Goal: Transaction & Acquisition: Purchase product/service

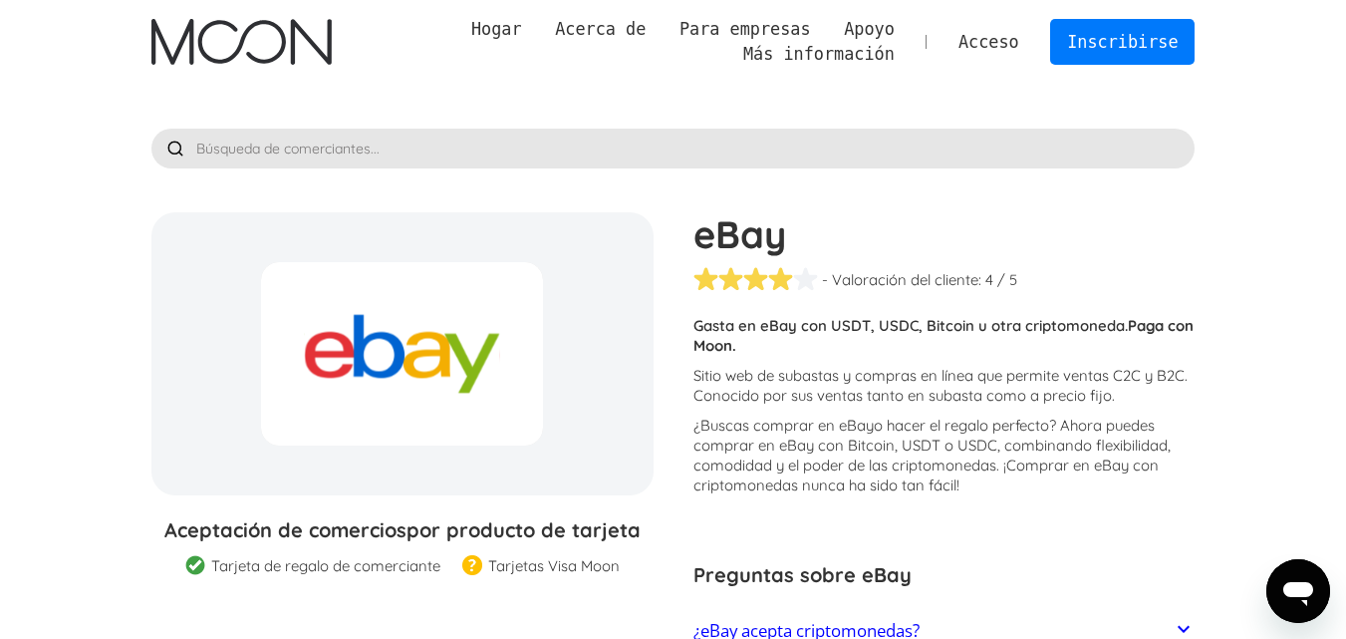
click at [165, 28] on img "hogar" at bounding box center [241, 42] width 180 height 46
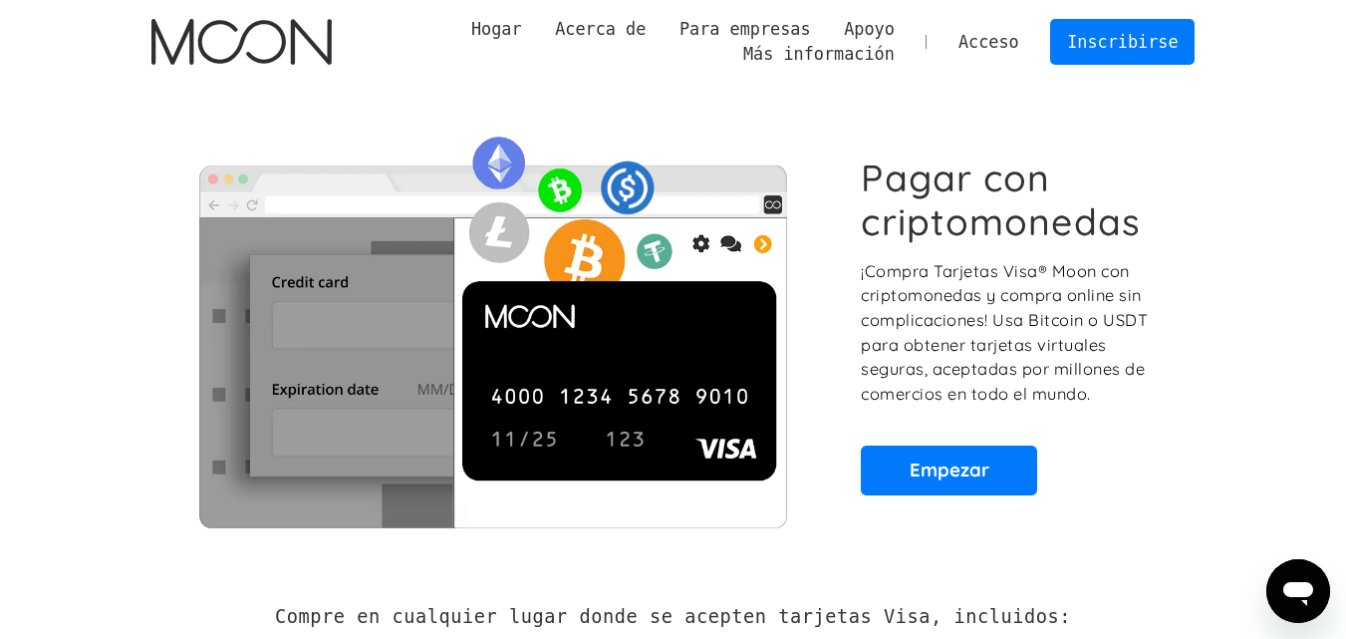
click at [1233, 231] on section "Pagar con criptomonedas ¡Compra Tarjetas Visa® Moon con criptomonedas y compra …" at bounding box center [673, 325] width 1346 height 483
click at [1066, 44] on link "Inscribirse" at bounding box center [1122, 41] width 145 height 45
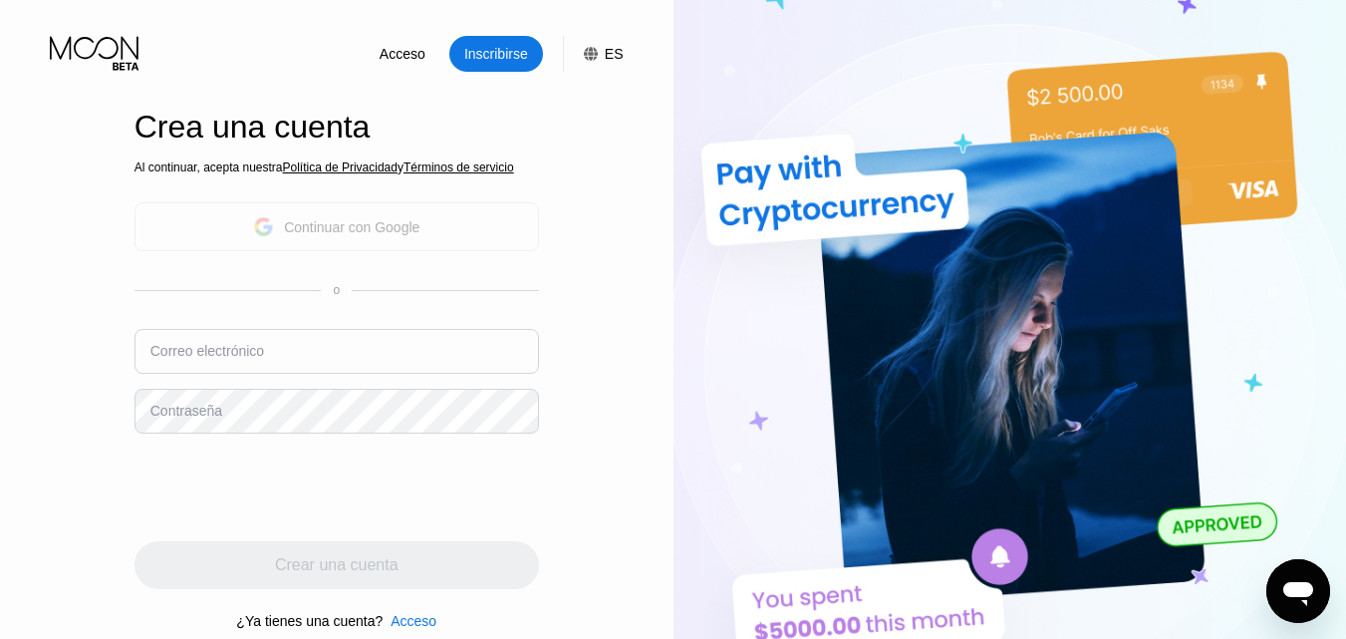
click at [464, 217] on div "Continuar con Google" at bounding box center [337, 226] width 405 height 49
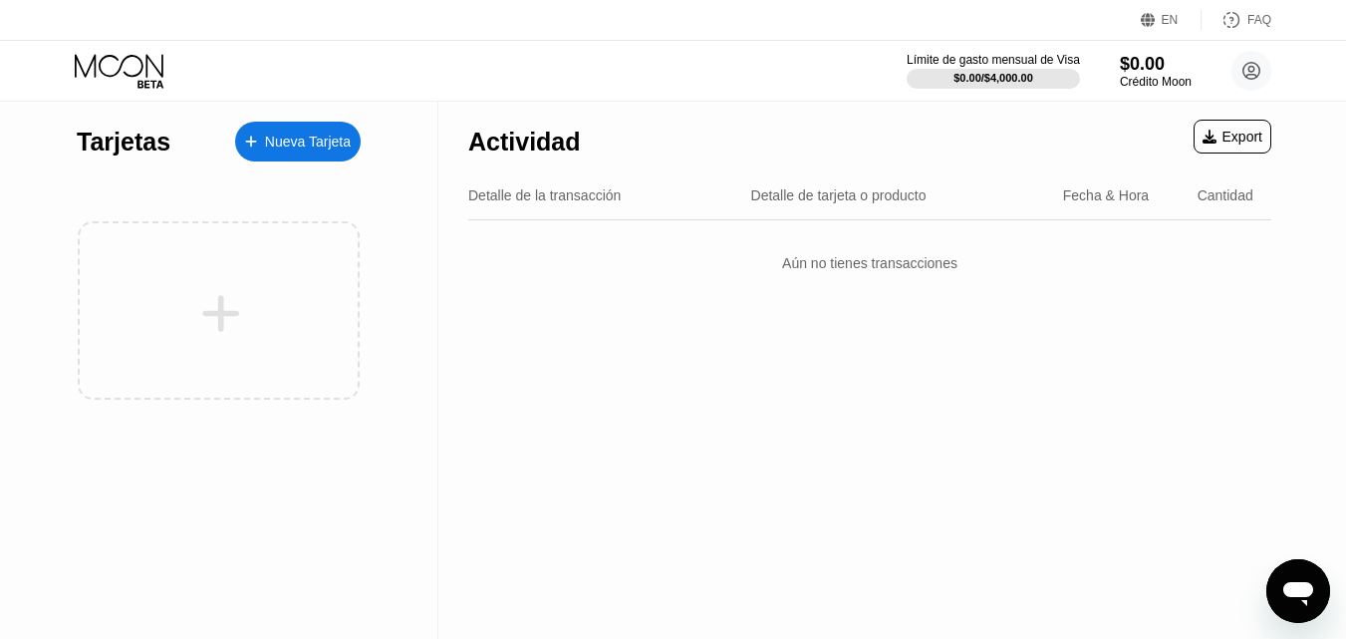
click at [326, 123] on div "Nueva Tarjeta" at bounding box center [298, 142] width 126 height 40
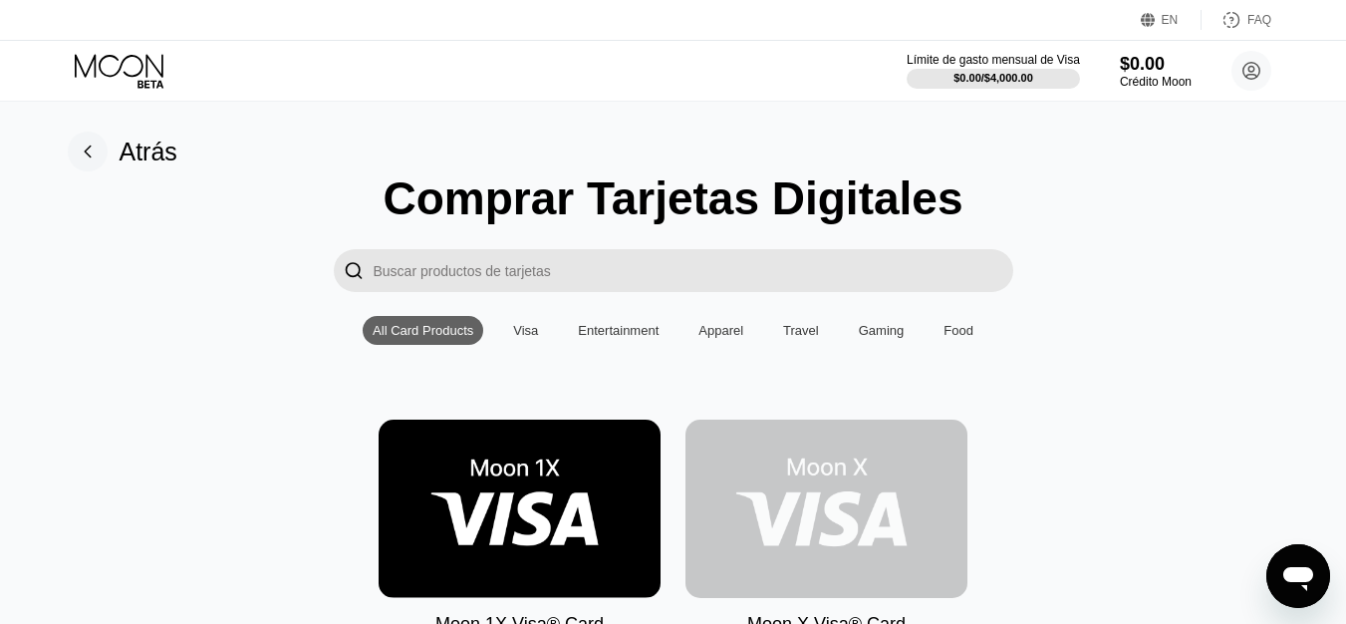
click at [818, 473] on img at bounding box center [827, 509] width 282 height 178
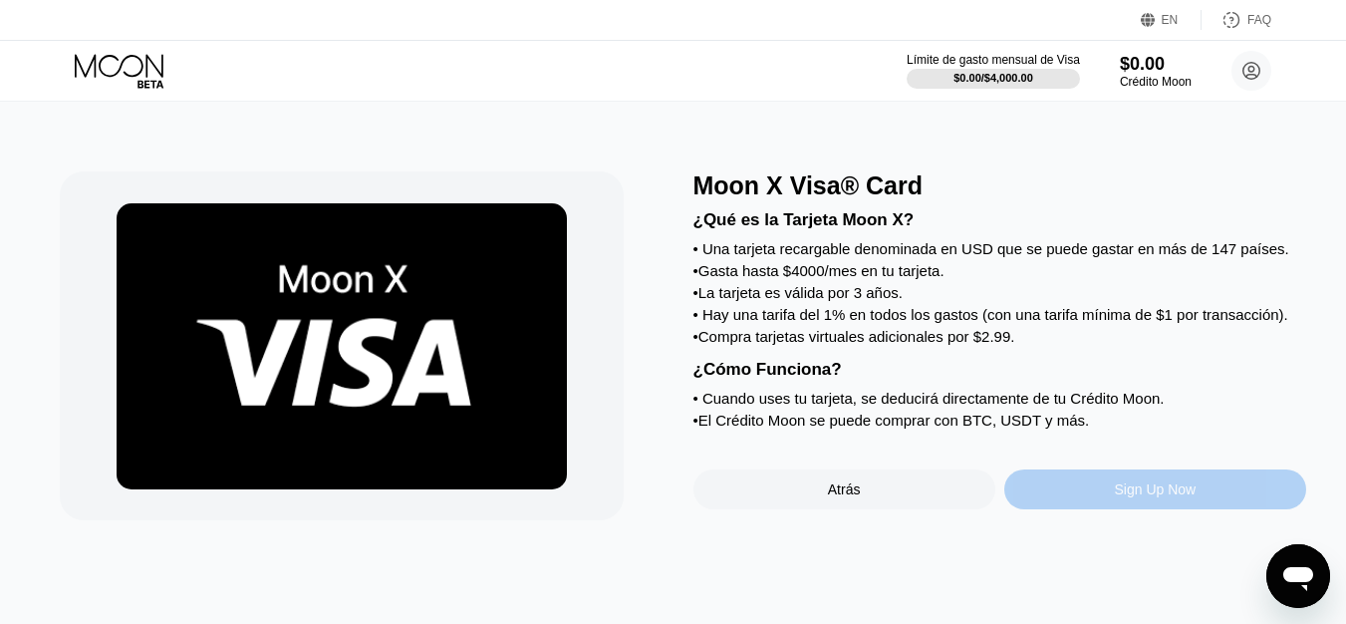
click at [1160, 497] on div "Sign Up Now" at bounding box center [1156, 489] width 82 height 16
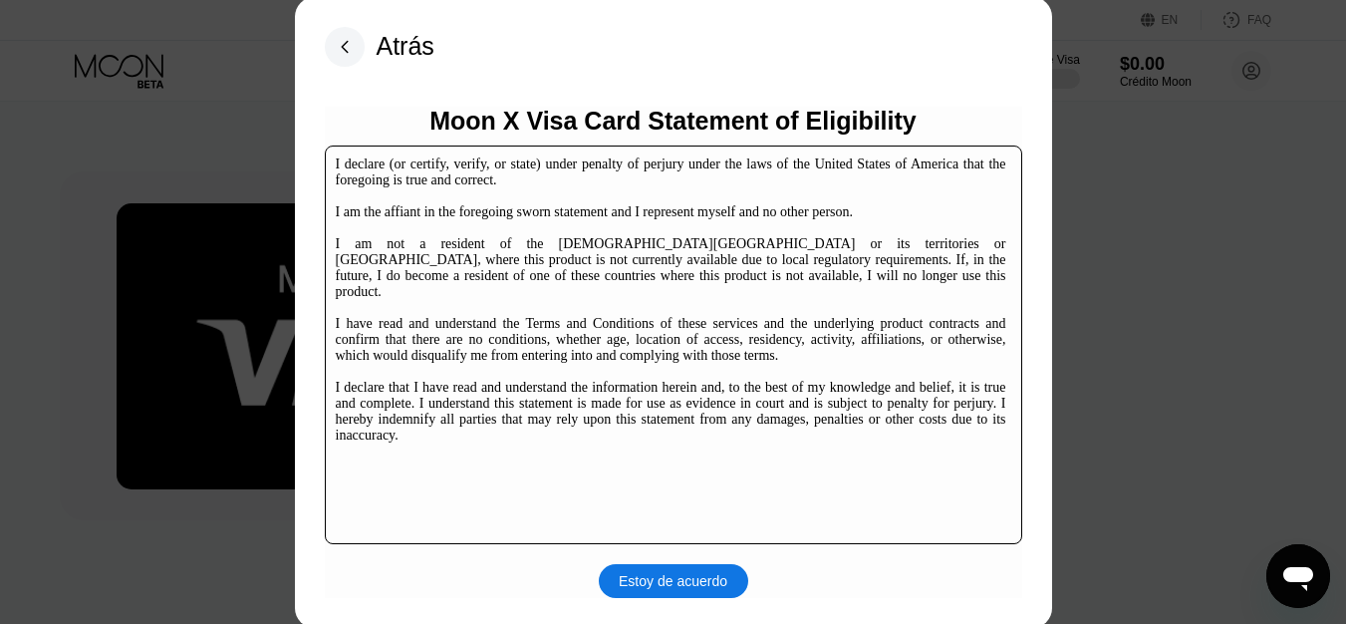
click at [700, 574] on div "Estoy de acuerdo" at bounding box center [673, 581] width 109 height 18
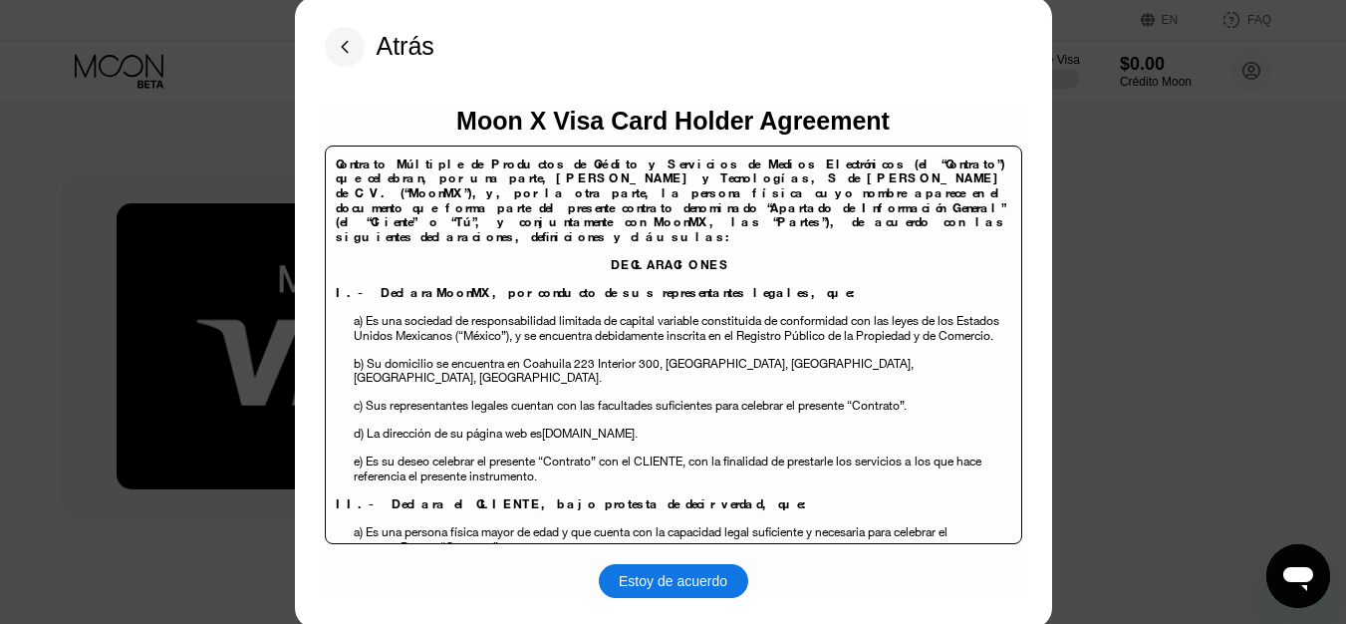
click at [700, 574] on div "Estoy de acuerdo" at bounding box center [673, 581] width 109 height 18
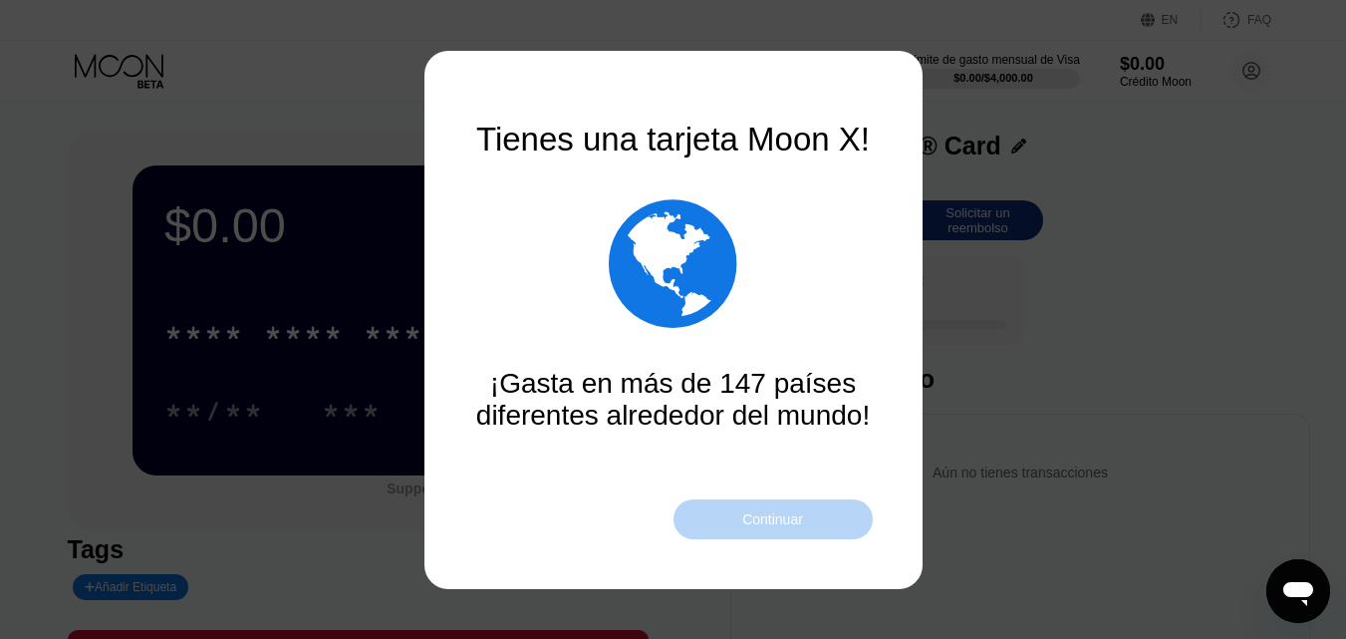
click at [785, 515] on div "Continuar" at bounding box center [773, 519] width 61 height 16
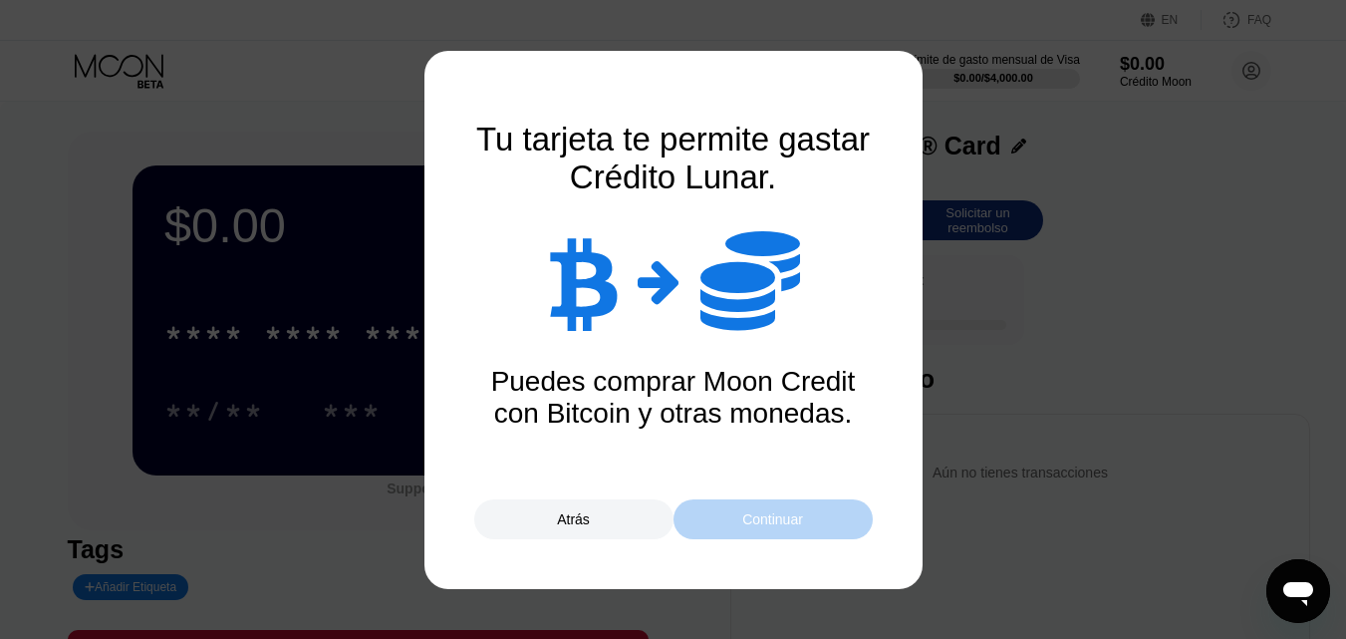
click at [785, 515] on div "Continuar" at bounding box center [773, 519] width 61 height 16
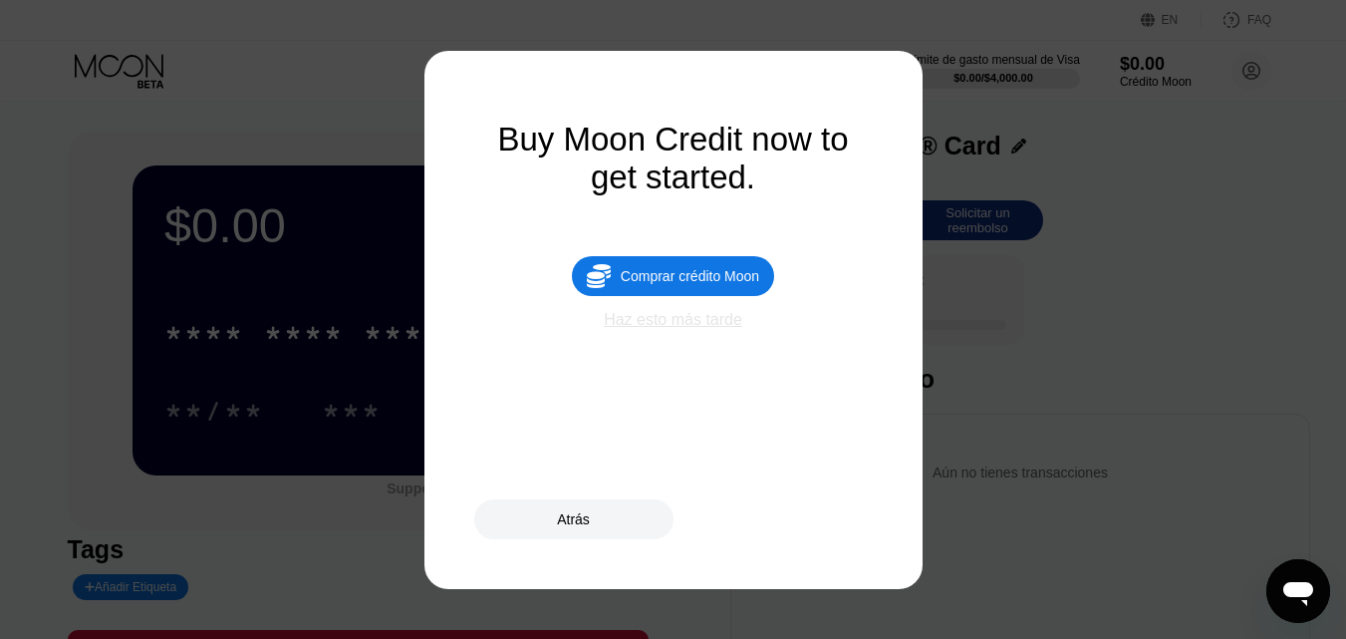
click at [708, 329] on div "Haz esto más tarde" at bounding box center [673, 320] width 139 height 18
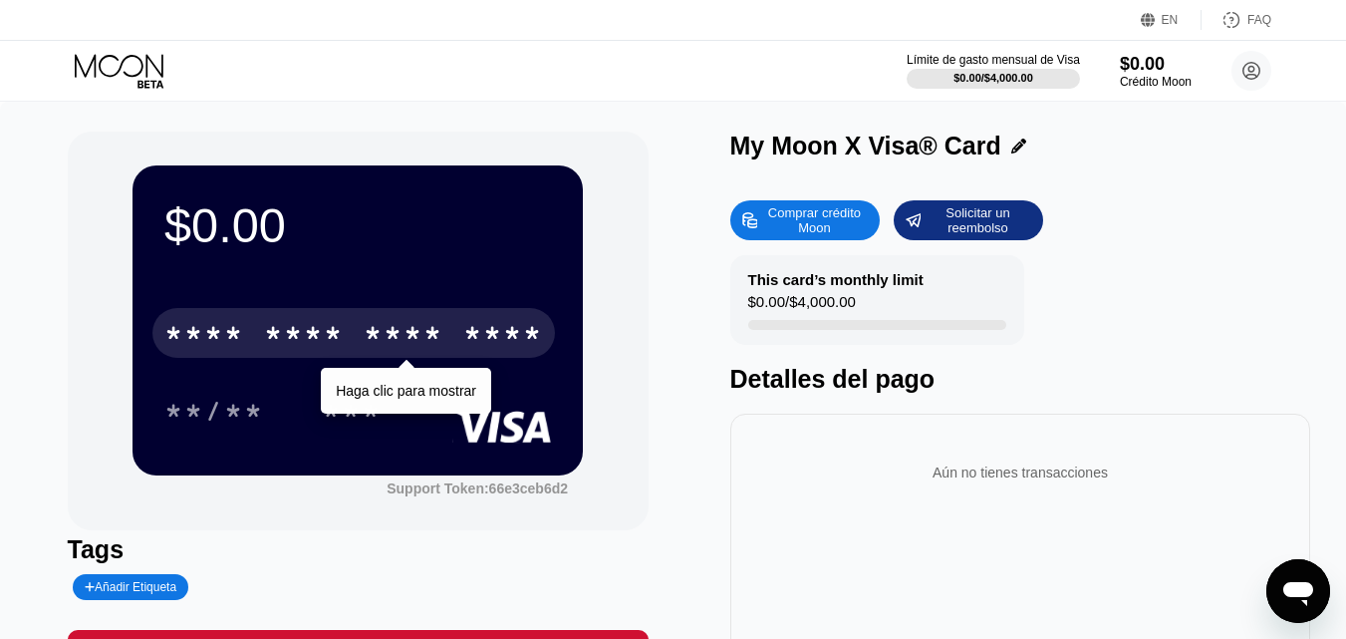
click at [447, 332] on div "* * * * * * * * * * * * ****" at bounding box center [353, 333] width 403 height 50
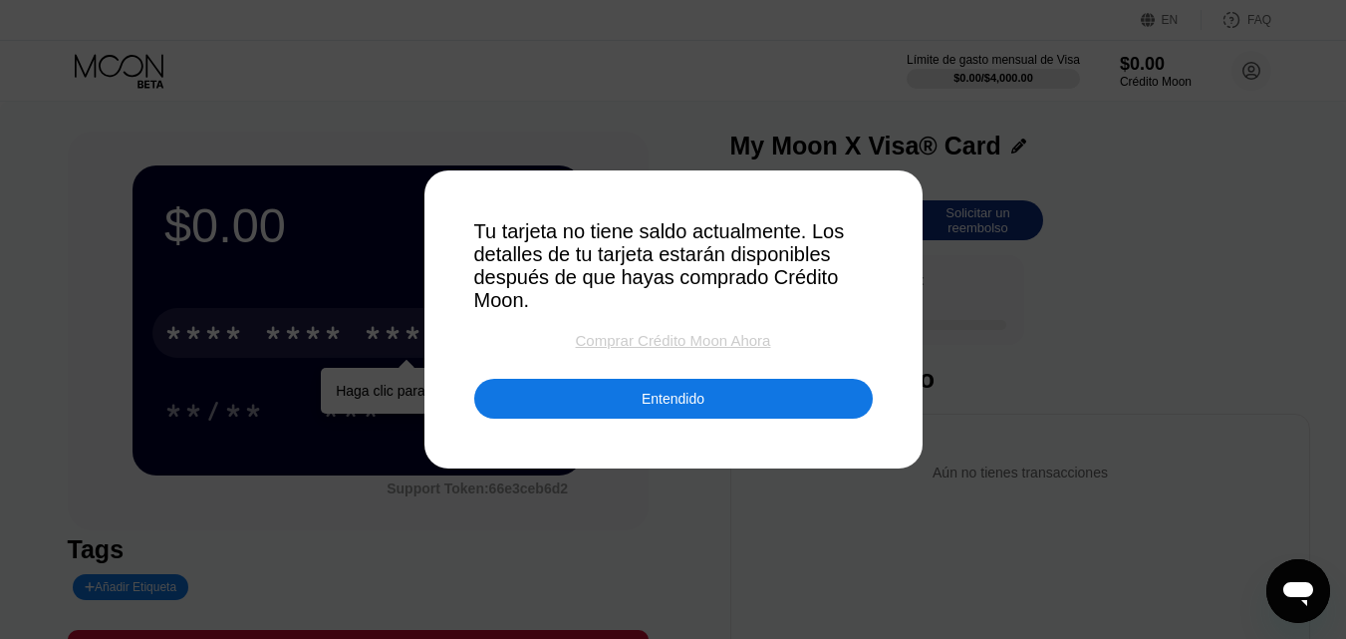
click at [730, 346] on div "Comprar Crédito Moon Ahora" at bounding box center [673, 340] width 195 height 17
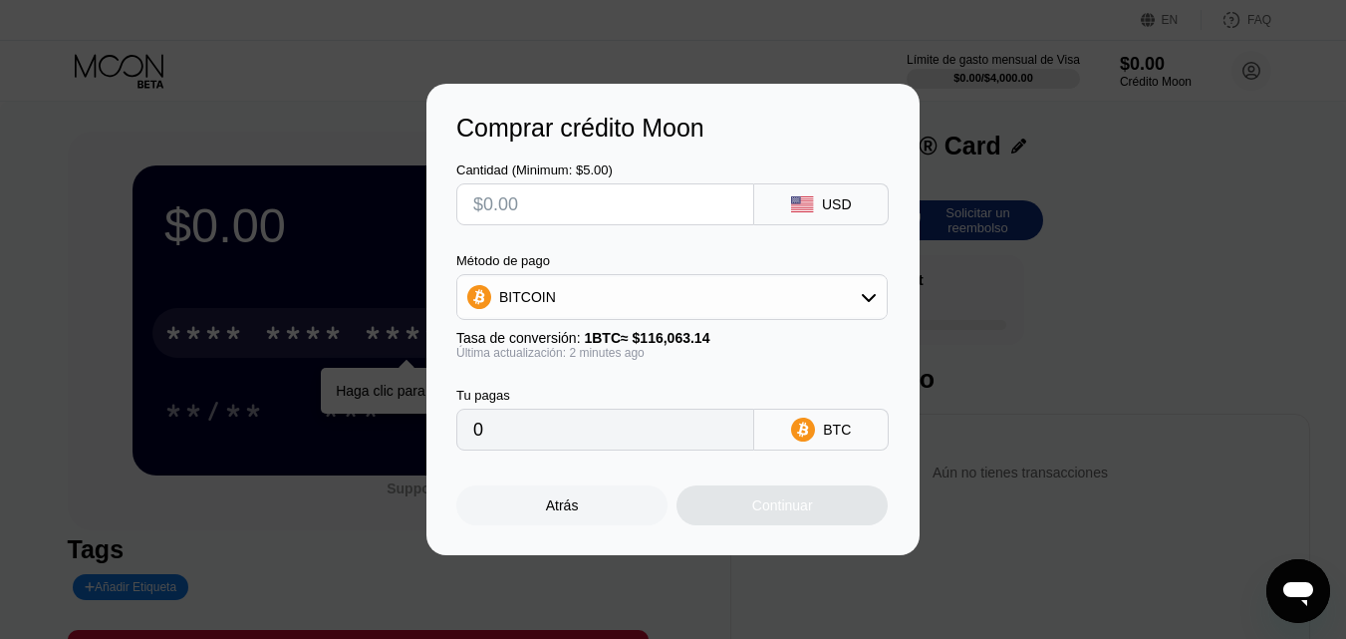
click at [641, 296] on div "BITCOIN" at bounding box center [672, 297] width 430 height 40
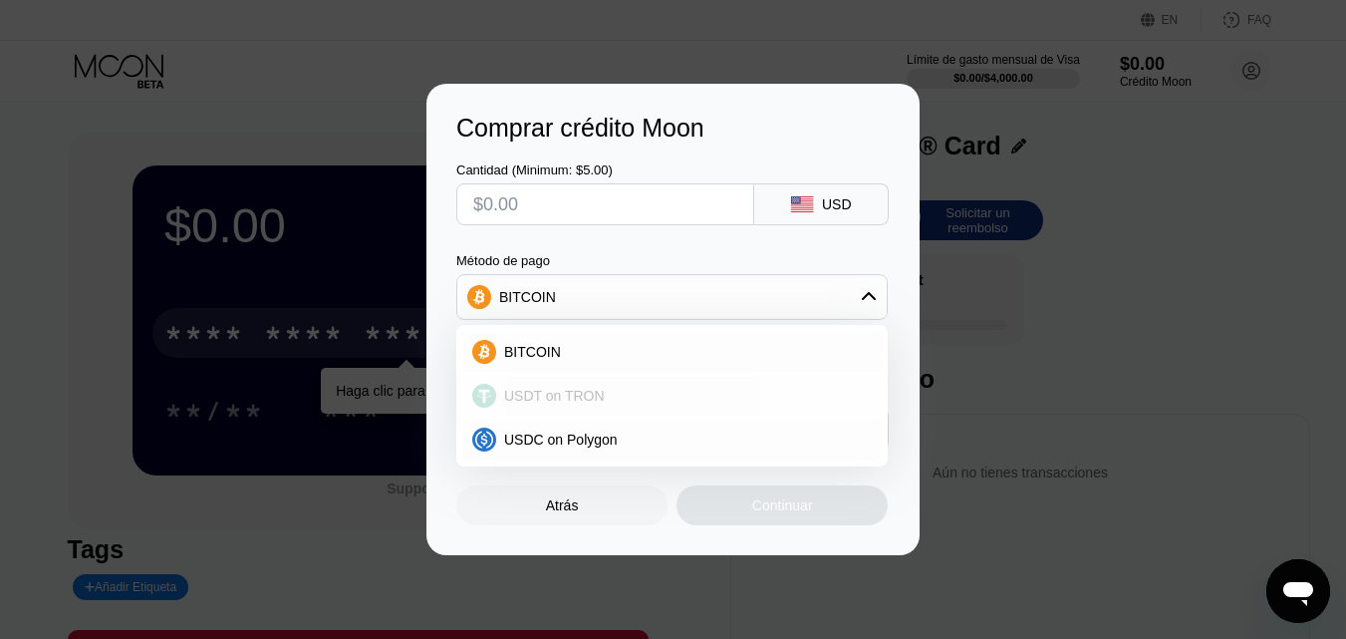
click at [612, 393] on div "USDT on TRON" at bounding box center [684, 396] width 376 height 16
type input "0.00"
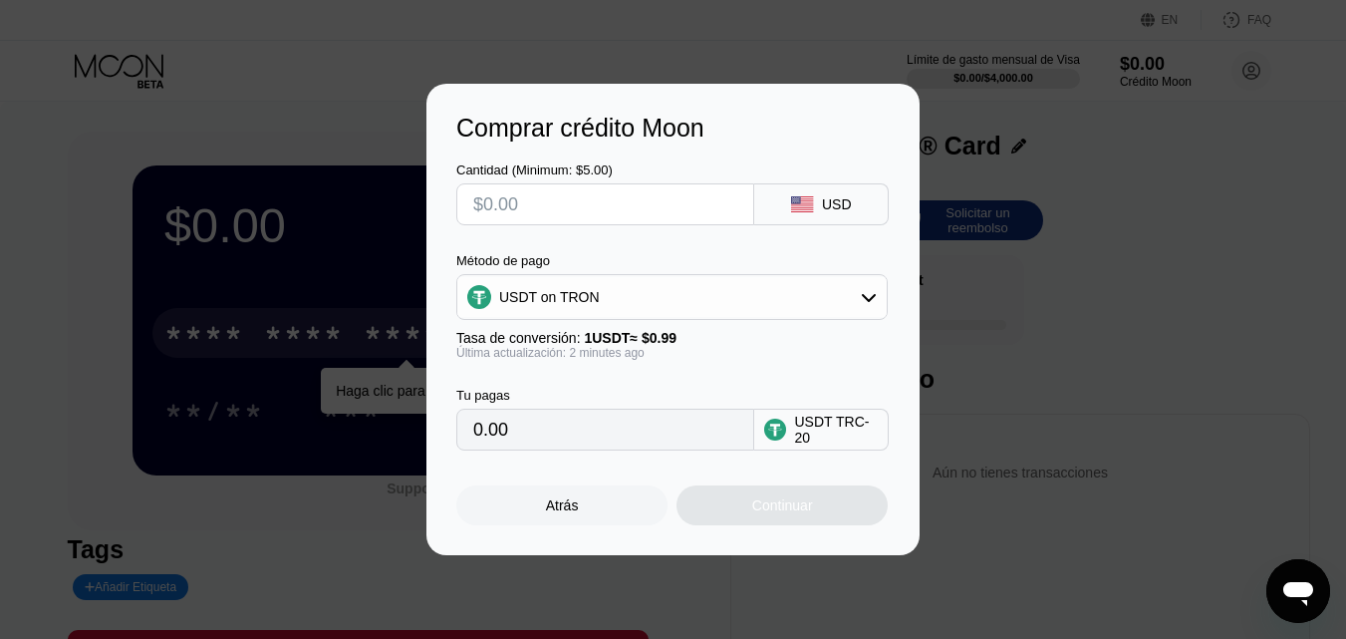
click at [590, 205] on input "text" at bounding box center [605, 204] width 264 height 40
type input "$2"
type input "2.02"
type input "$5"
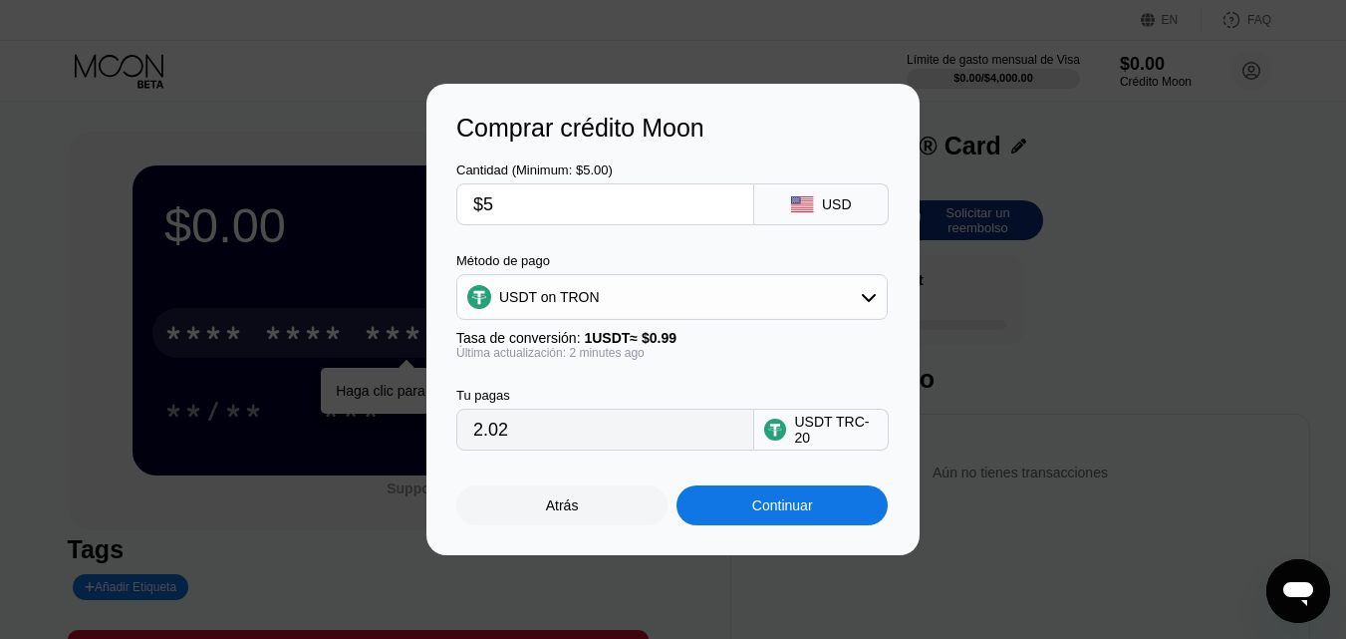
type input "5.05"
type input "$5"
click at [773, 510] on div "Continuar" at bounding box center [782, 505] width 61 height 16
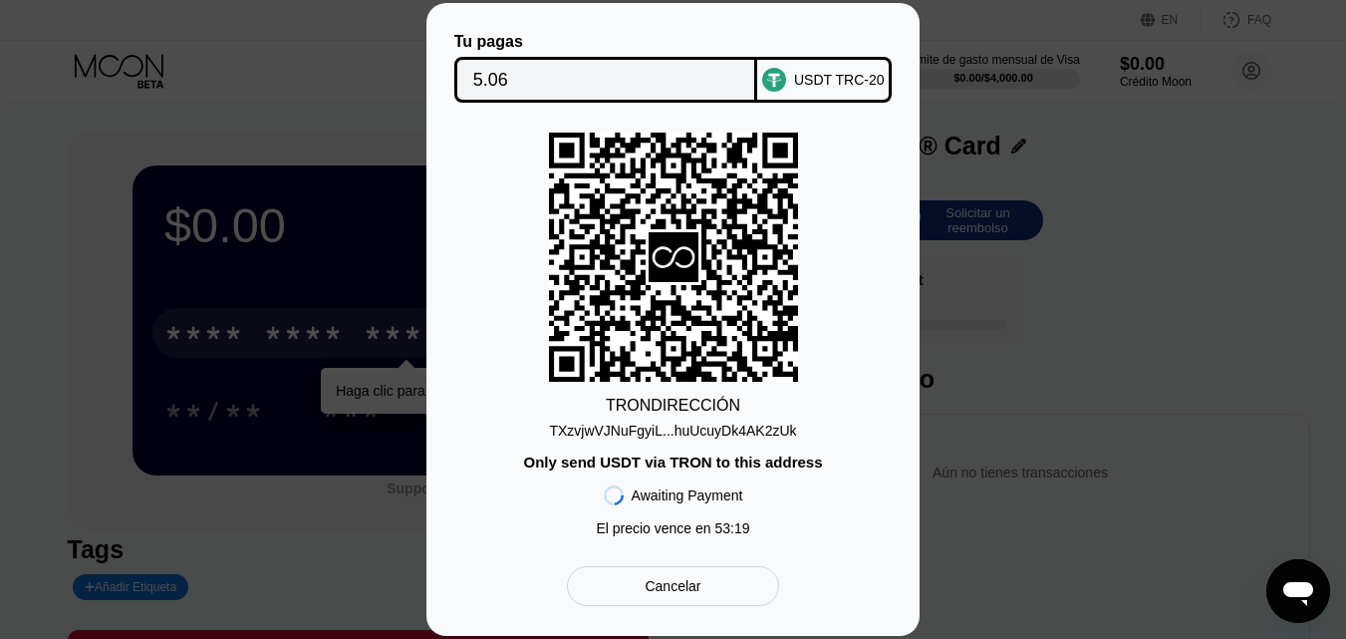
click at [759, 429] on div "TXzvjwVJNuFgyiL...huUcuyDk4AK2zUk" at bounding box center [672, 431] width 247 height 16
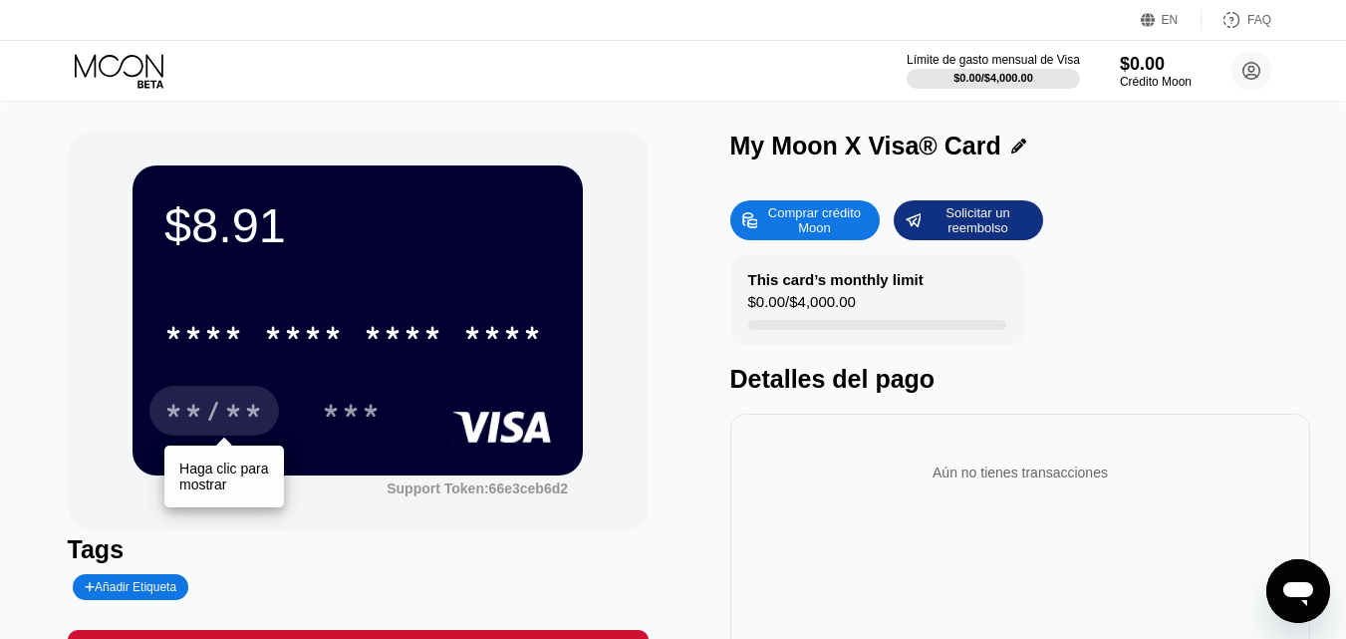
click at [220, 404] on div "**/**" at bounding box center [214, 414] width 100 height 32
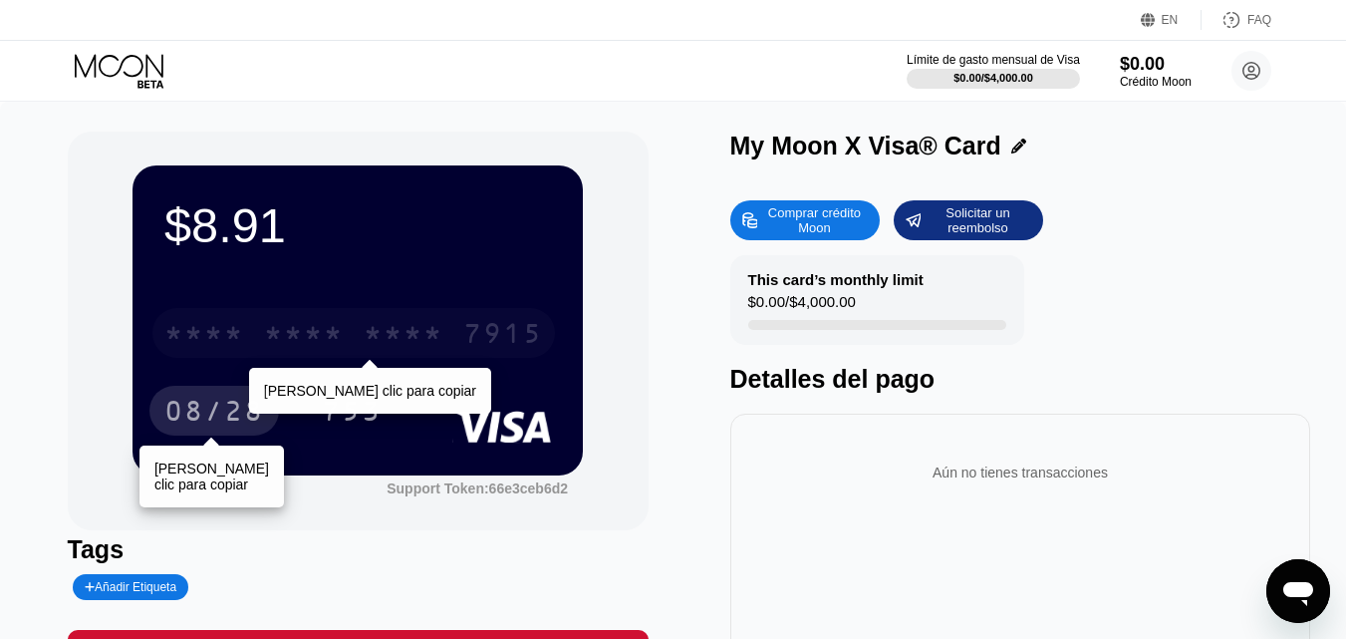
click at [374, 333] on div "* * * *" at bounding box center [404, 336] width 80 height 32
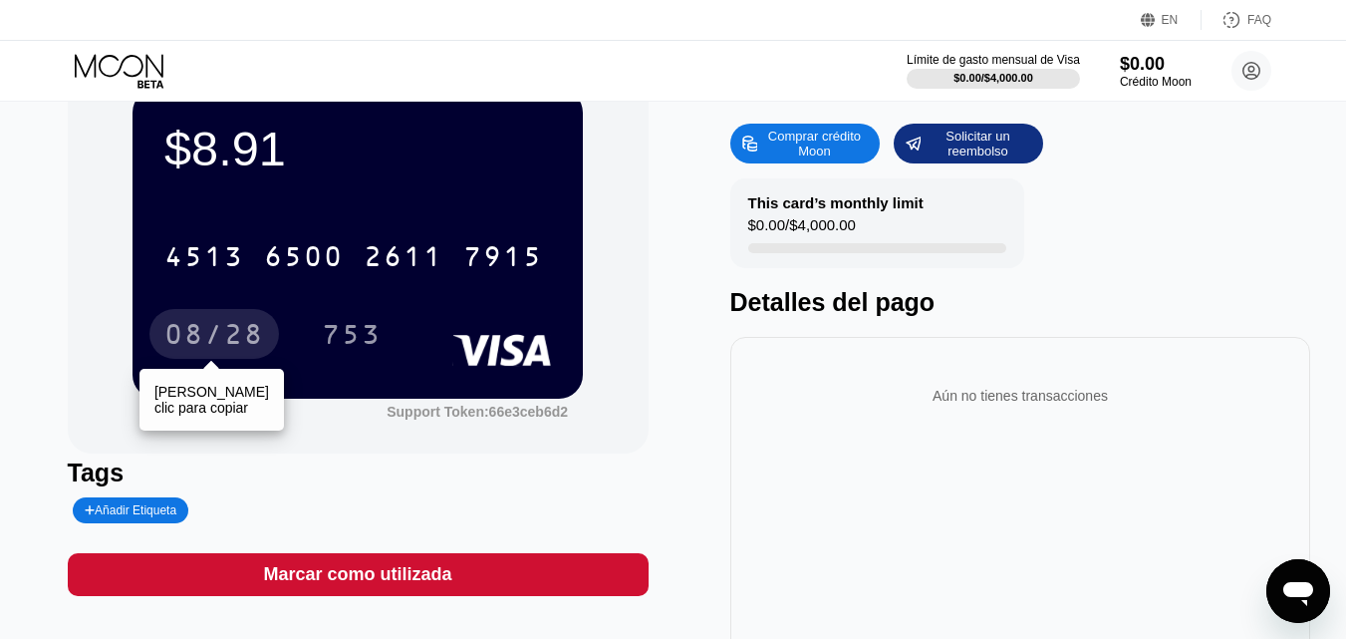
scroll to position [75, 0]
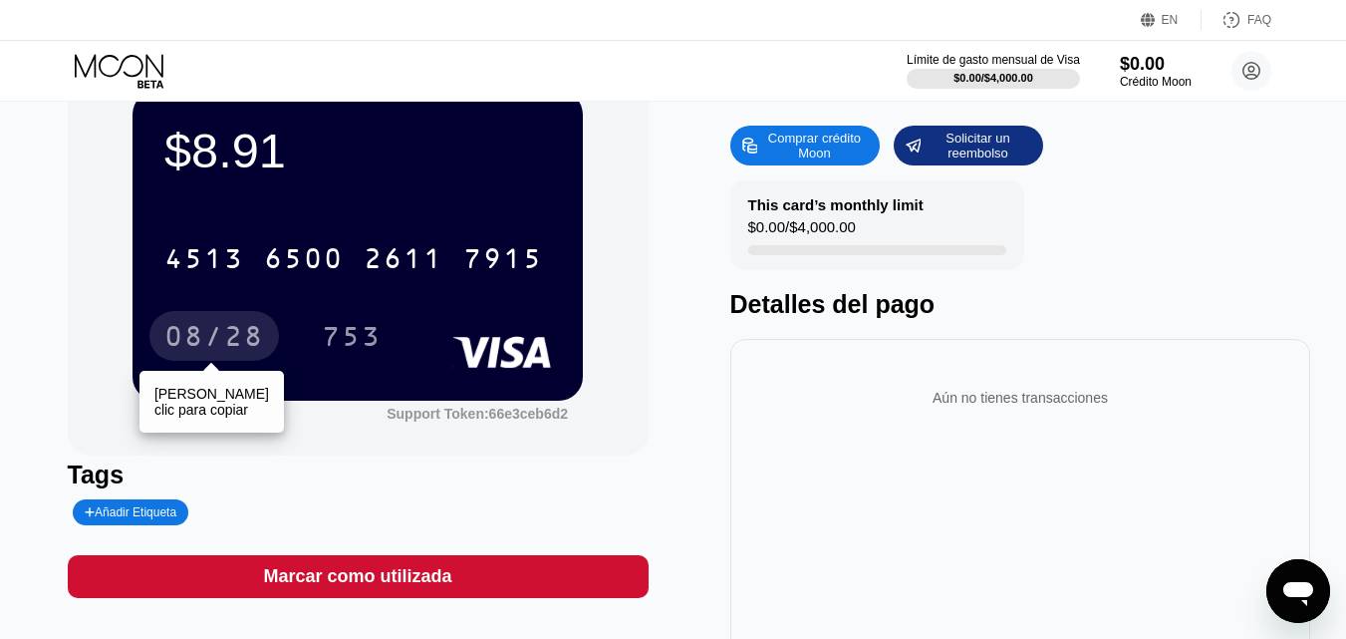
click at [358, 482] on div "Tags" at bounding box center [358, 474] width 581 height 29
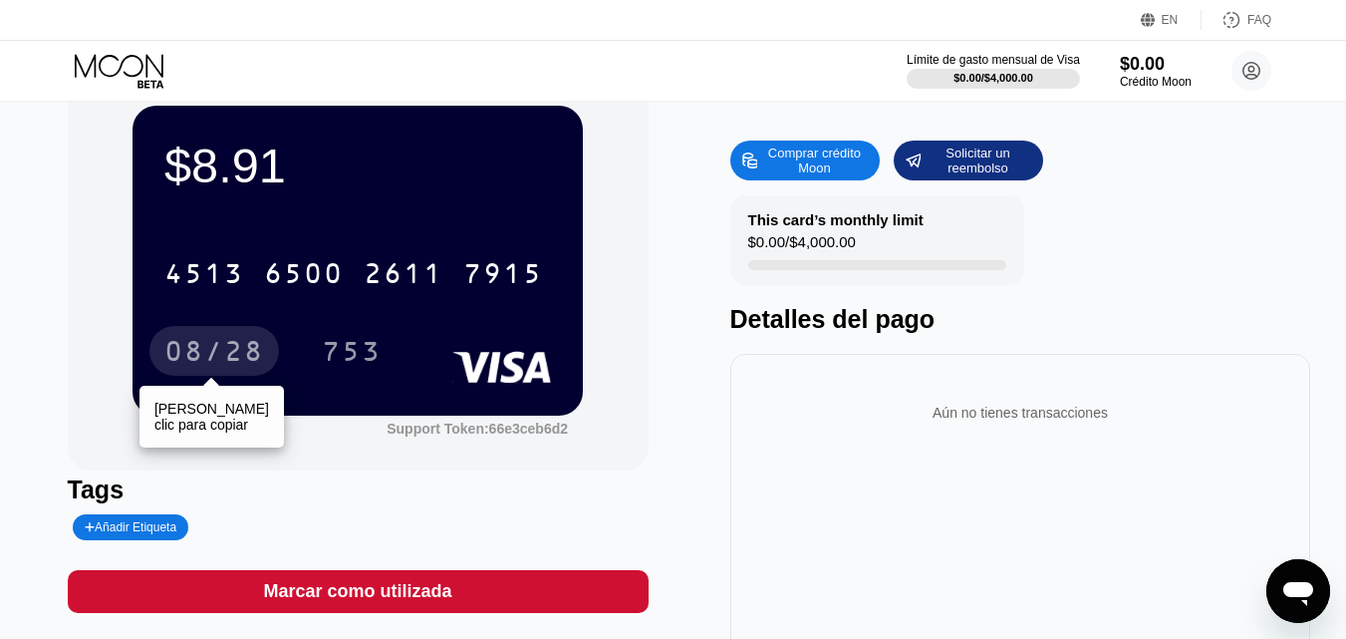
scroll to position [91, 0]
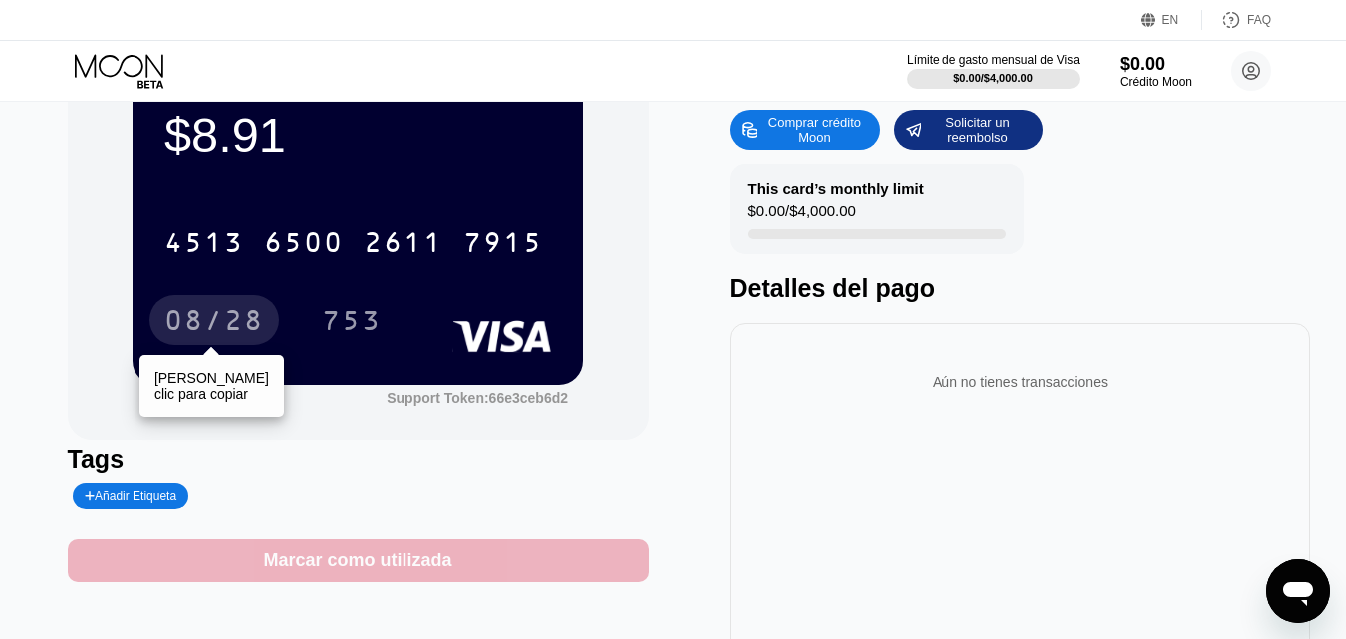
click at [407, 572] on div "Marcar como utilizada" at bounding box center [357, 560] width 188 height 23
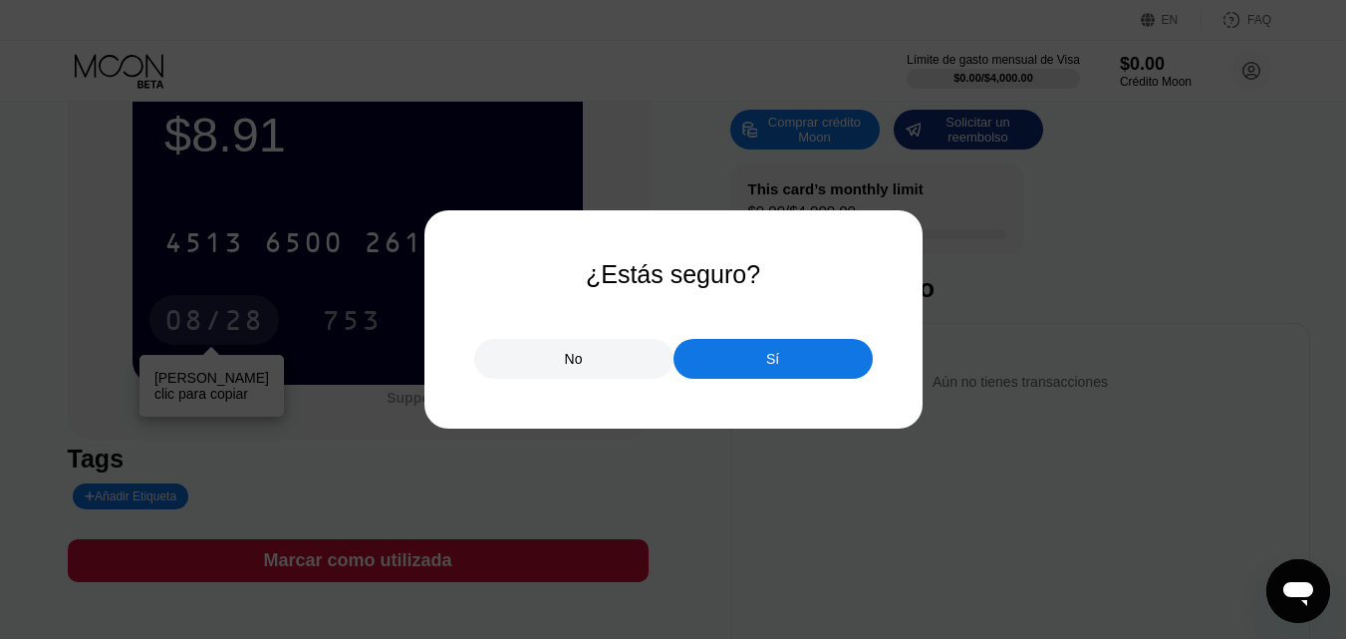
click at [585, 363] on div "No" at bounding box center [573, 359] width 199 height 40
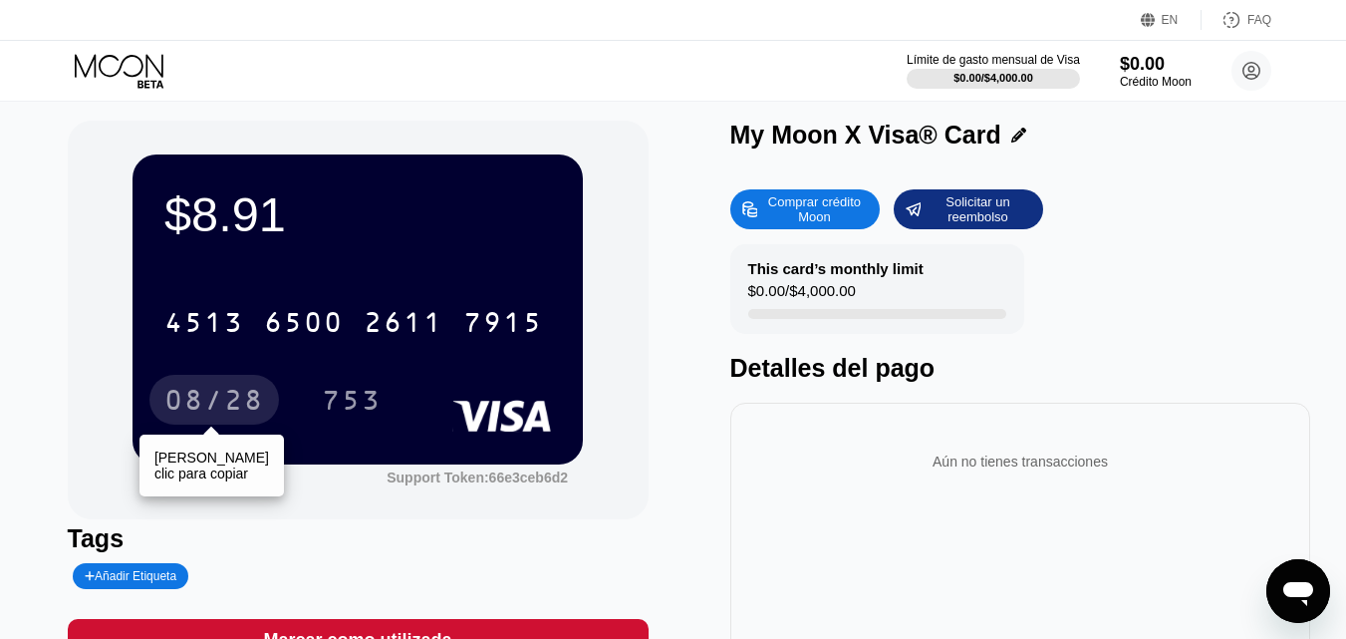
scroll to position [0, 0]
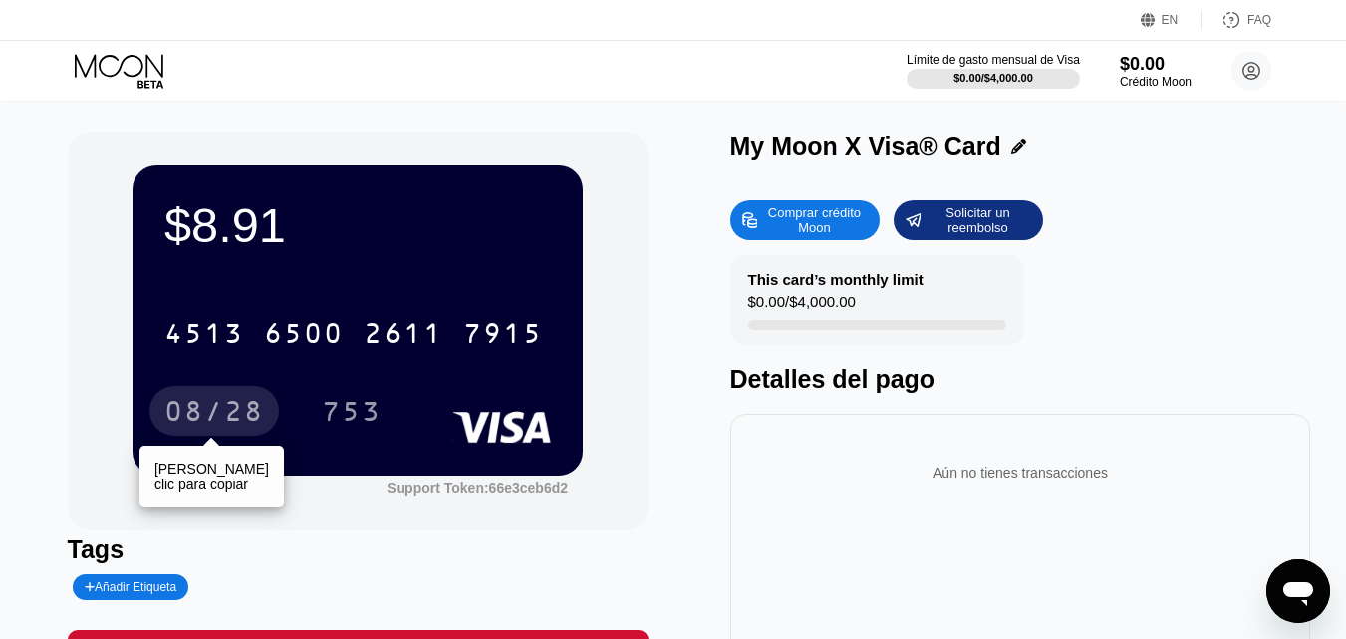
click at [121, 70] on icon at bounding box center [121, 71] width 93 height 35
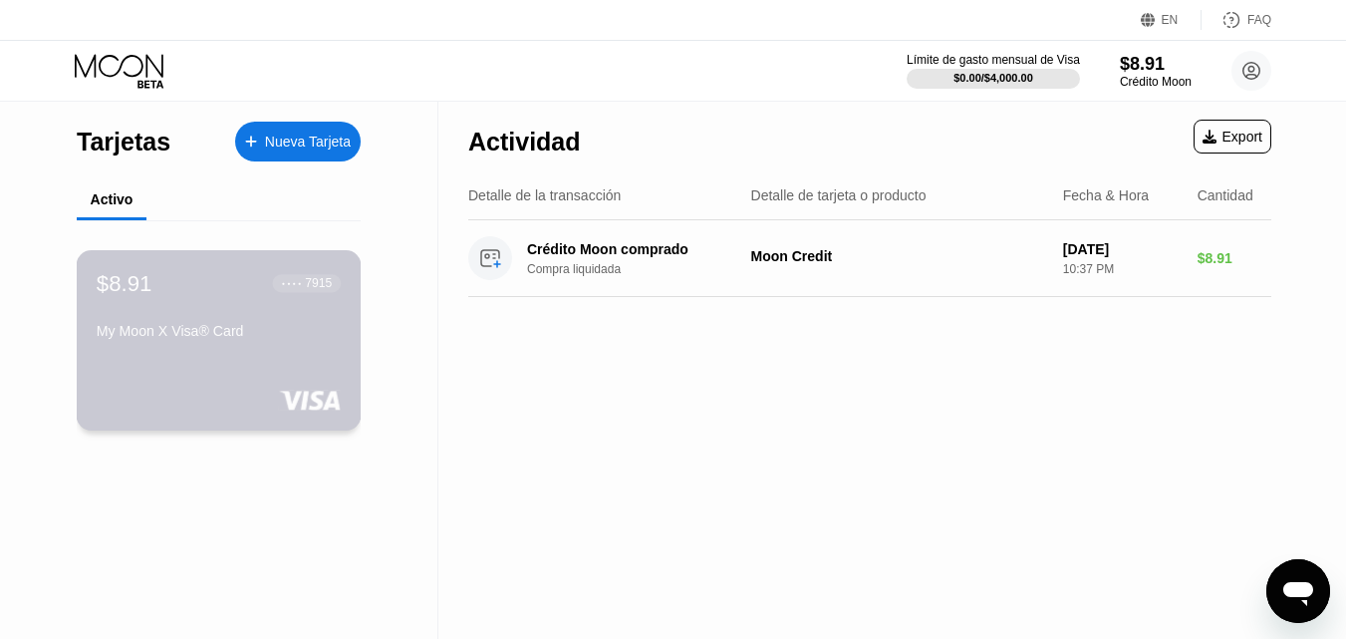
click at [263, 331] on div "My Moon X Visa® Card" at bounding box center [219, 331] width 244 height 16
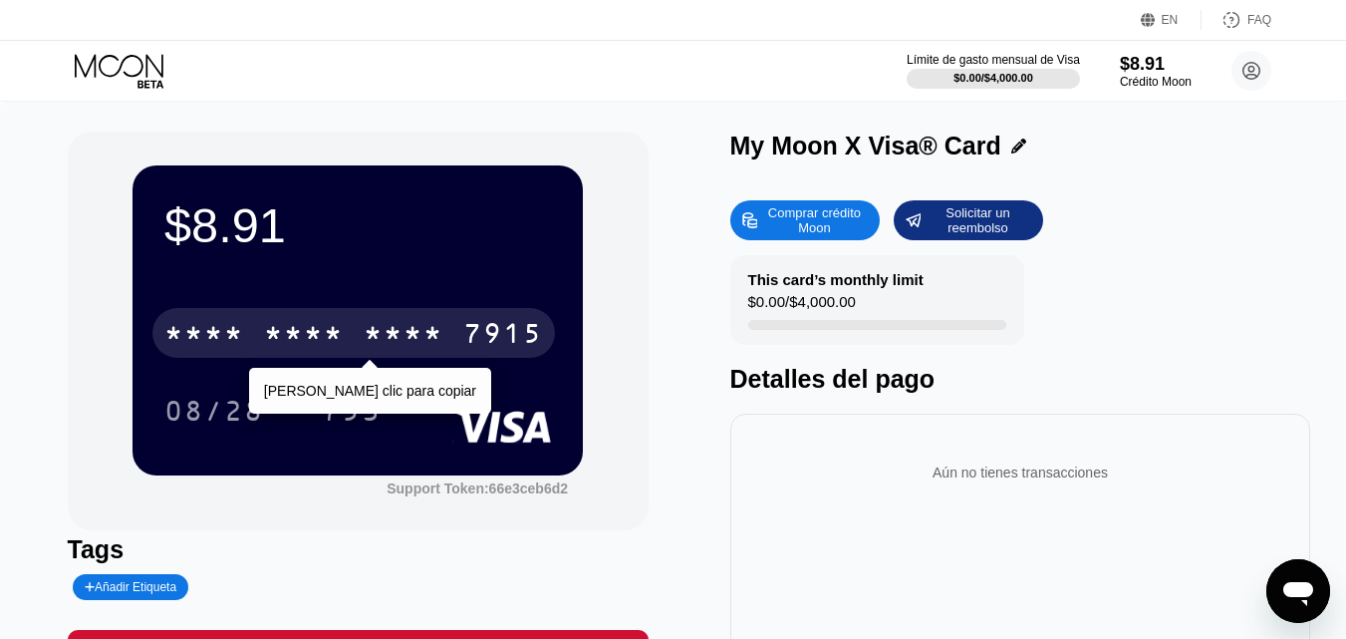
click at [263, 331] on div "* * * * * * * * * * * * 7915" at bounding box center [353, 333] width 403 height 50
